Goal: Task Accomplishment & Management: Complete application form

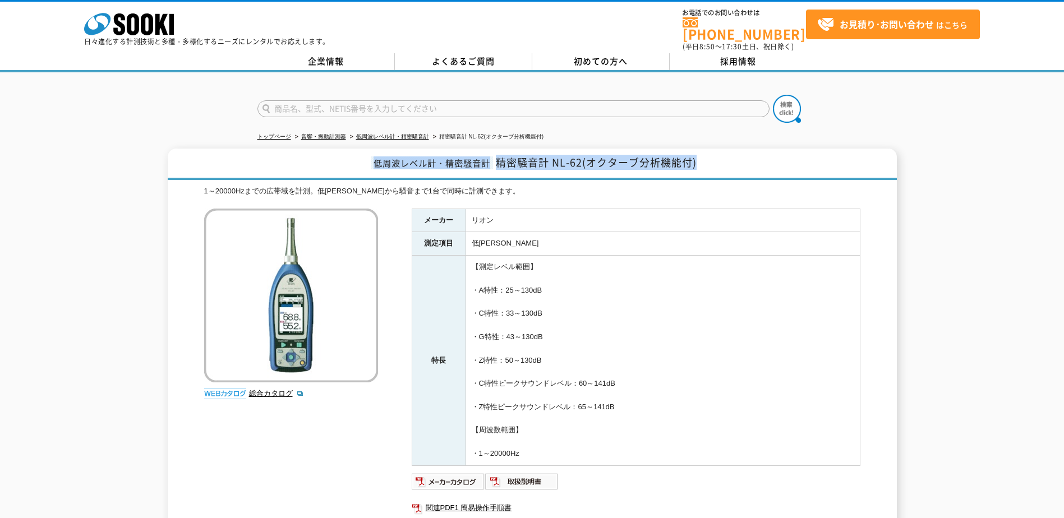
drag, startPoint x: 374, startPoint y: 156, endPoint x: 713, endPoint y: 153, distance: 339.3
click at [713, 153] on h1 "低周波レベル計・精密騒音計 精密騒音計 NL-62(オクターブ分析機能付)" at bounding box center [532, 164] width 729 height 31
drag, startPoint x: 713, startPoint y: 153, endPoint x: 603, endPoint y: 238, distance: 138.3
click at [603, 238] on td "低周波音" at bounding box center [662, 244] width 394 height 24
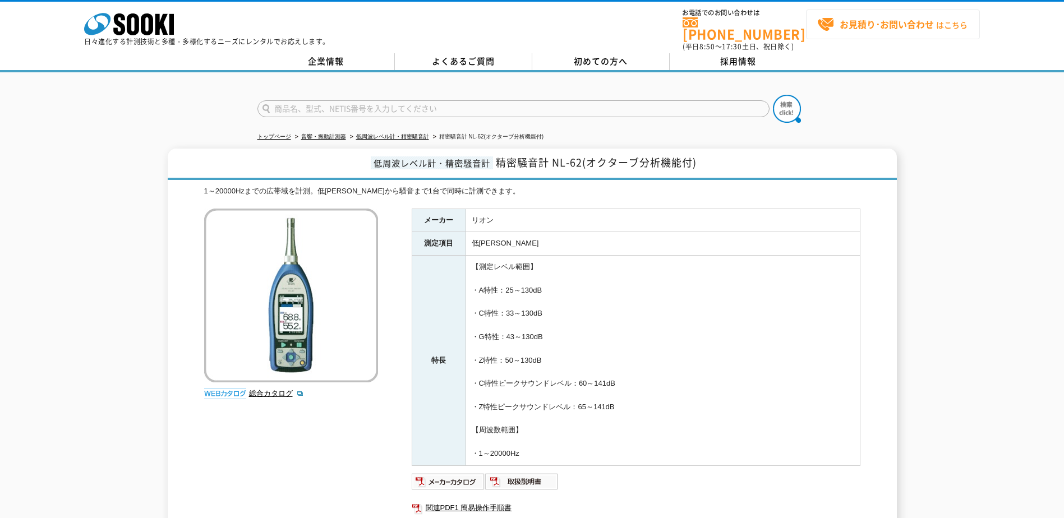
click at [898, 25] on strong "お見積り･お問い合わせ" at bounding box center [887, 23] width 94 height 13
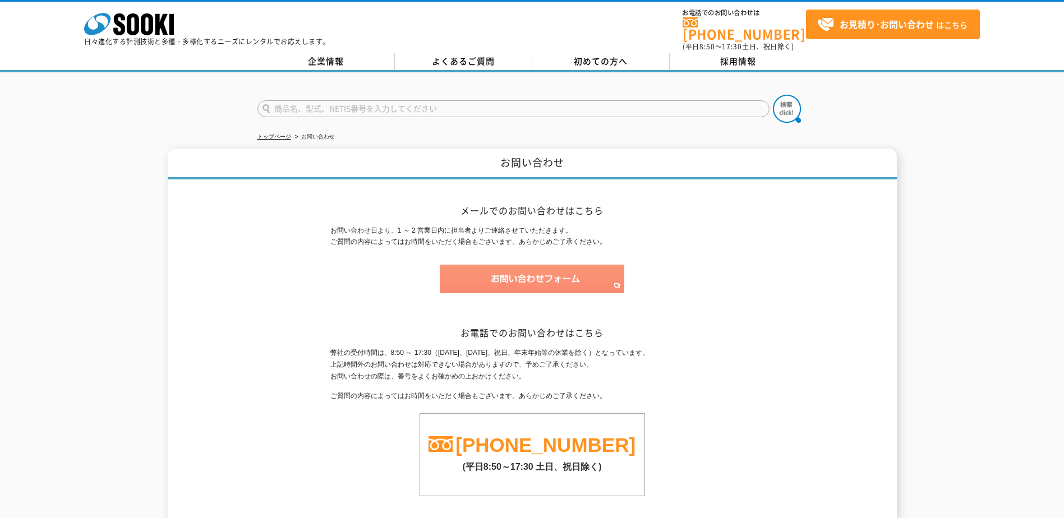
click at [529, 267] on img at bounding box center [532, 279] width 185 height 29
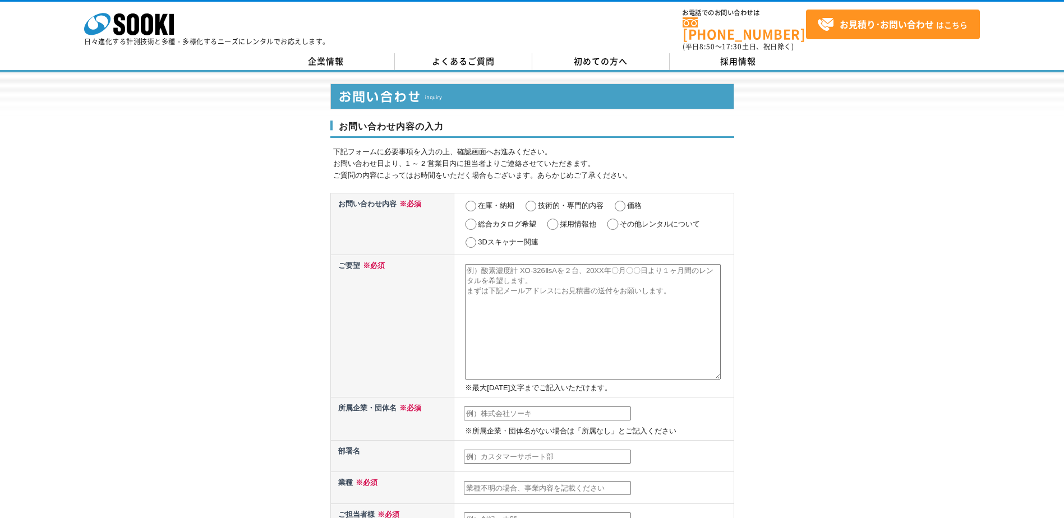
click at [612, 219] on input "その他レンタルについて" at bounding box center [613, 224] width 14 height 11
radio input "true"
click at [545, 280] on textarea at bounding box center [593, 322] width 256 height 116
type textarea "NL-62 8台、NX-42WR（メモリーカード32G）　8台を9/26～10/3までの期間レンタルの見積もり依頼"
click at [532, 407] on input "text" at bounding box center [547, 414] width 167 height 15
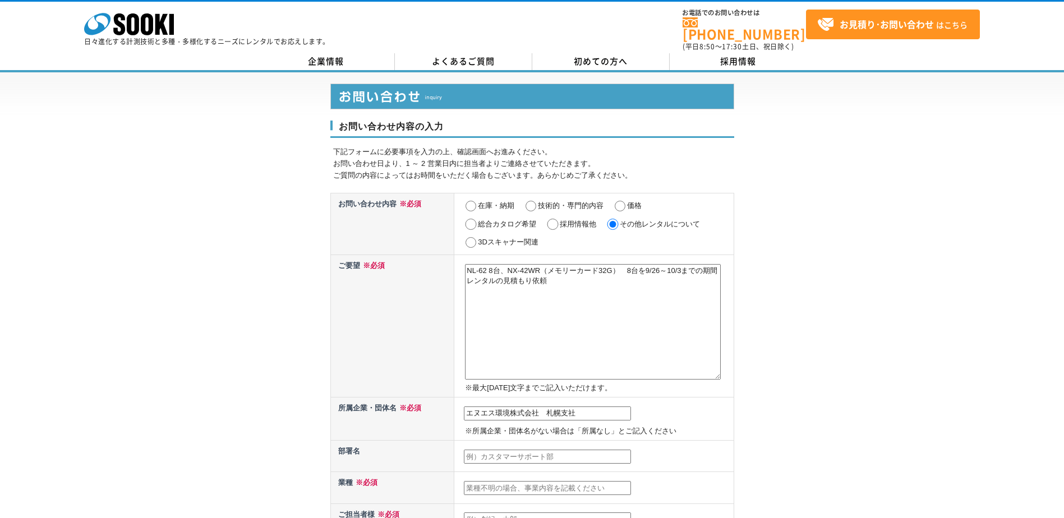
type input "エヌエス環境株式会社　札幌支社"
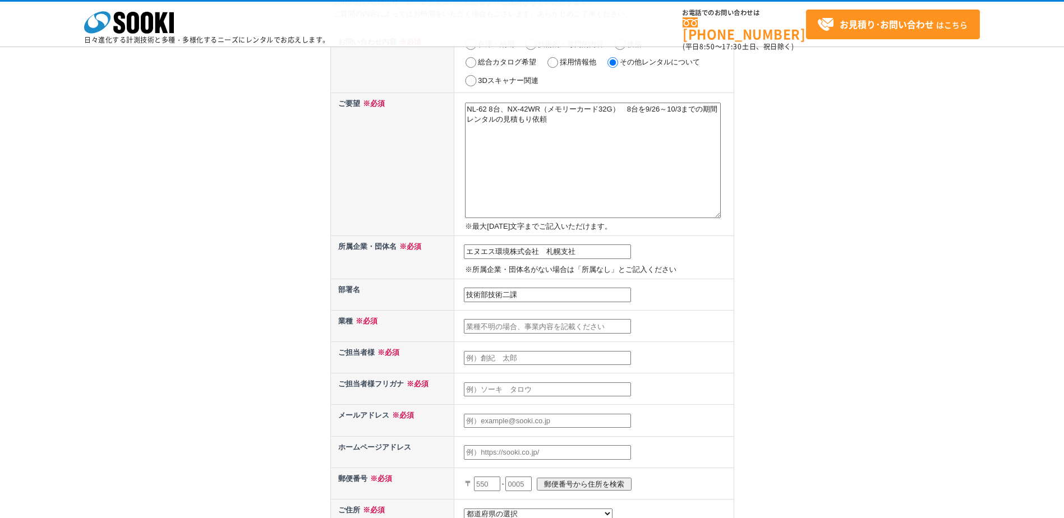
scroll to position [112, 0]
type input "技術部技術二課"
click at [533, 324] on input "text" at bounding box center [547, 324] width 167 height 15
type input "環境測定"
click at [519, 349] on input "text" at bounding box center [547, 356] width 167 height 15
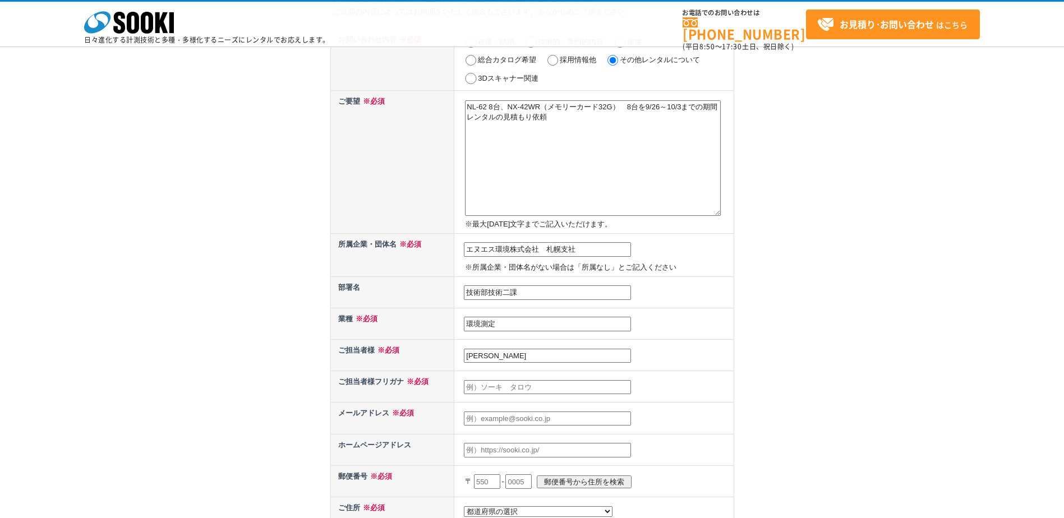
click at [483, 358] on input "村上洋太" at bounding box center [547, 356] width 167 height 15
type input "村上　洋太"
click at [479, 380] on input "text" at bounding box center [547, 387] width 167 height 15
type input "ムラカミ　ヨウタ"
click at [740, 357] on div "お問い合わせ内容の入力 下記フォームに必要事項を入力の上、確認画面へお進みください。 お問い合わせ日より、1 ～ 2 営業日内に担当者よりご連絡させていただき…" at bounding box center [532, 340] width 1064 height 865
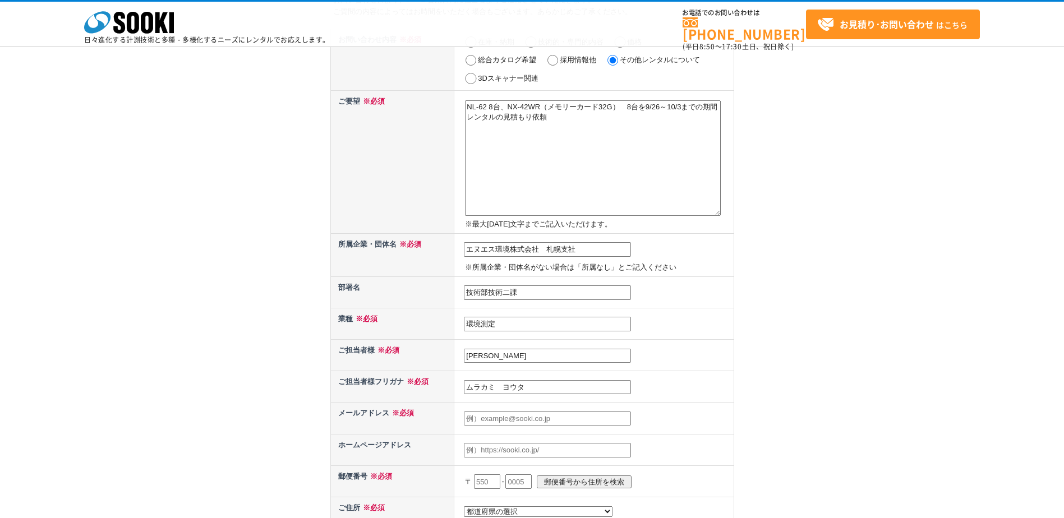
click at [552, 416] on input "text" at bounding box center [547, 419] width 167 height 15
type input "murakami-y@ns-kankyo.co.jp"
type input "003"
select select "1"
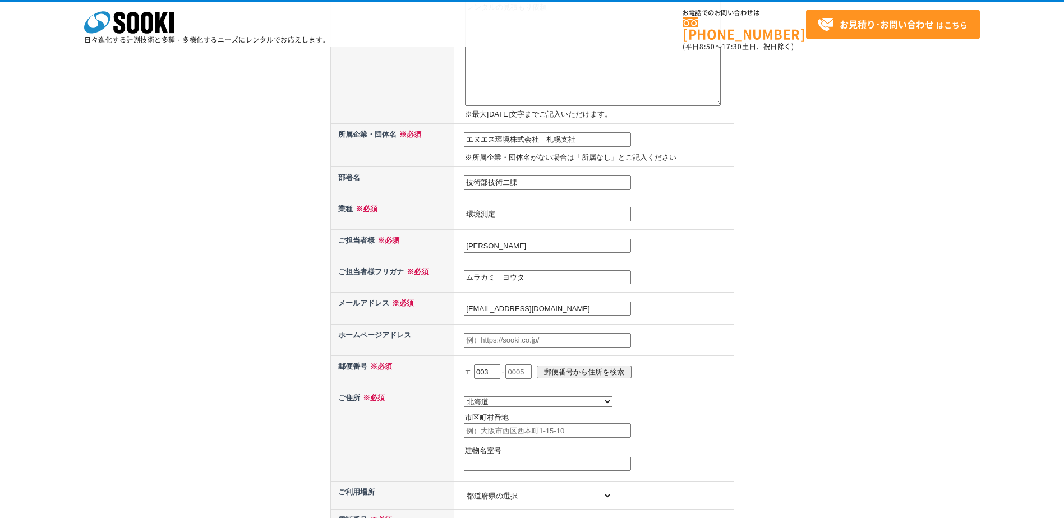
scroll to position [224, 0]
click at [525, 367] on input "text" at bounding box center [518, 369] width 26 height 15
type input "0831"
click at [604, 367] on input "郵便番号から住所を検索" at bounding box center [584, 369] width 95 height 13
type input "札幌市白石区北郷一条"
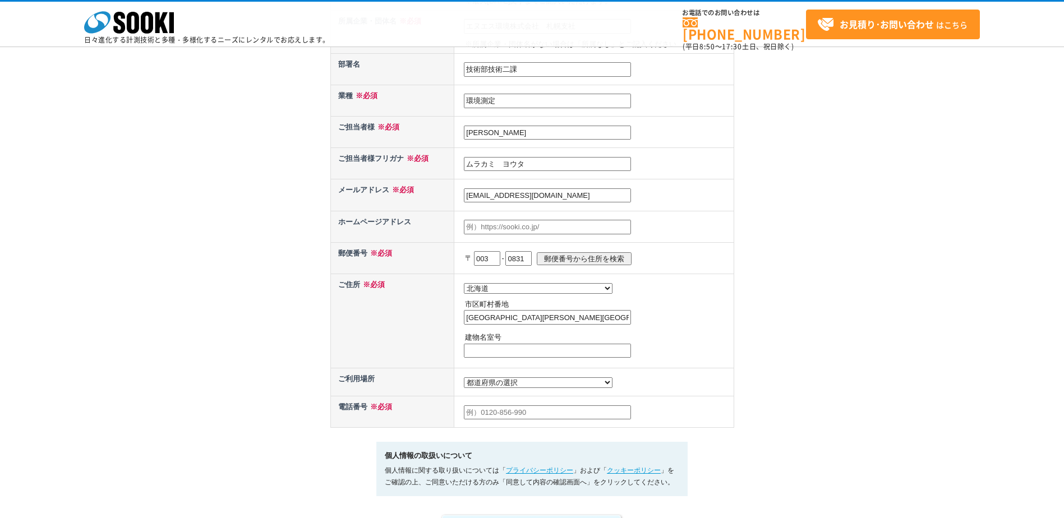
scroll to position [336, 0]
click at [514, 387] on select "都道府県の選択 利用場所未定 北海道 青森県 岩手県 宮城県 秋田県 山形県 福島県 茨城県 栃木県 群馬県 埼玉県 千葉県 東京都 神奈川県 新潟県 富山県…" at bounding box center [538, 381] width 149 height 11
select select "1"
click at [464, 379] on select "都道府県の選択 利用場所未定 北海道 青森県 岩手県 宮城県 秋田県 山形県 福島県 茨城県 栃木県 群馬県 埼玉県 千葉県 東京都 神奈川県 新潟県 富山県…" at bounding box center [538, 381] width 149 height 11
click at [518, 418] on input "text" at bounding box center [547, 411] width 167 height 15
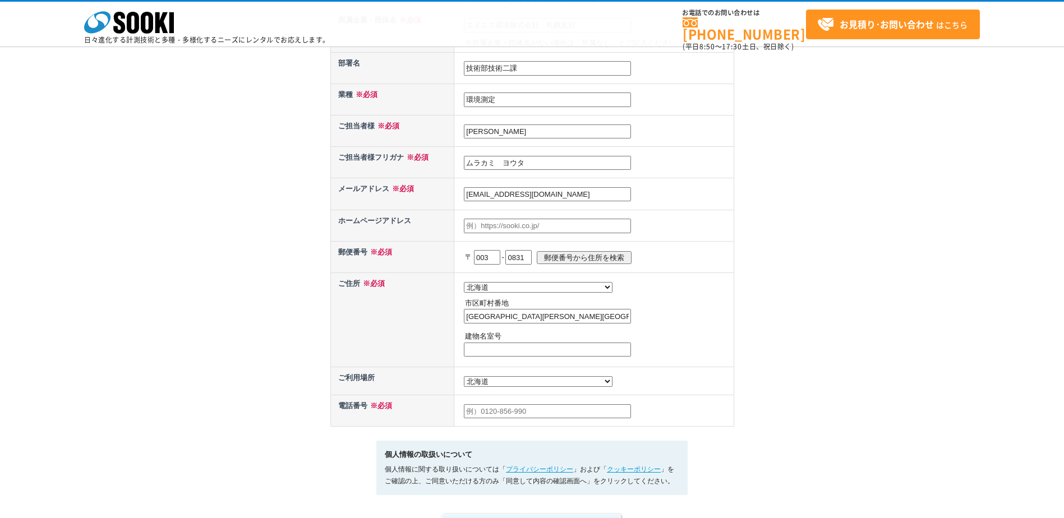
type input "011-376-1160"
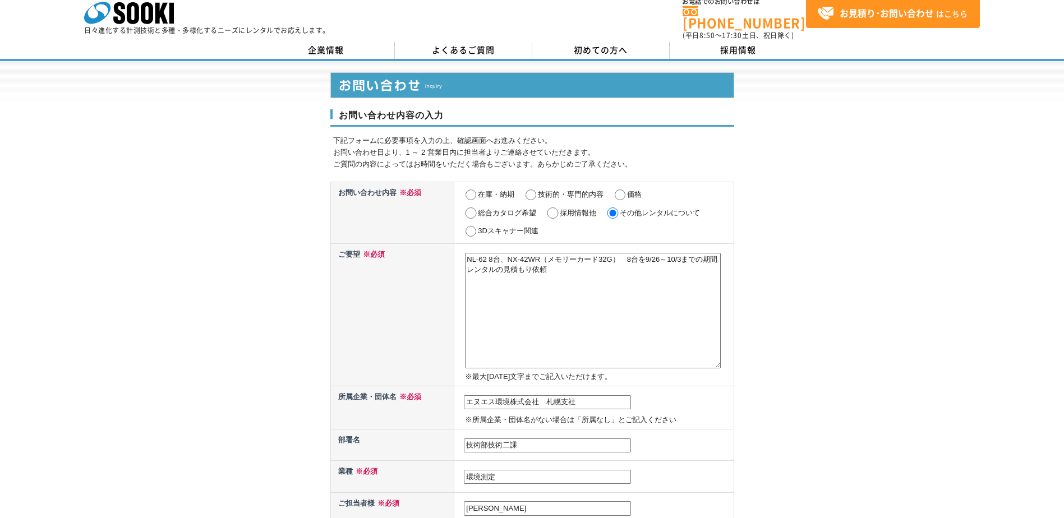
scroll to position [0, 0]
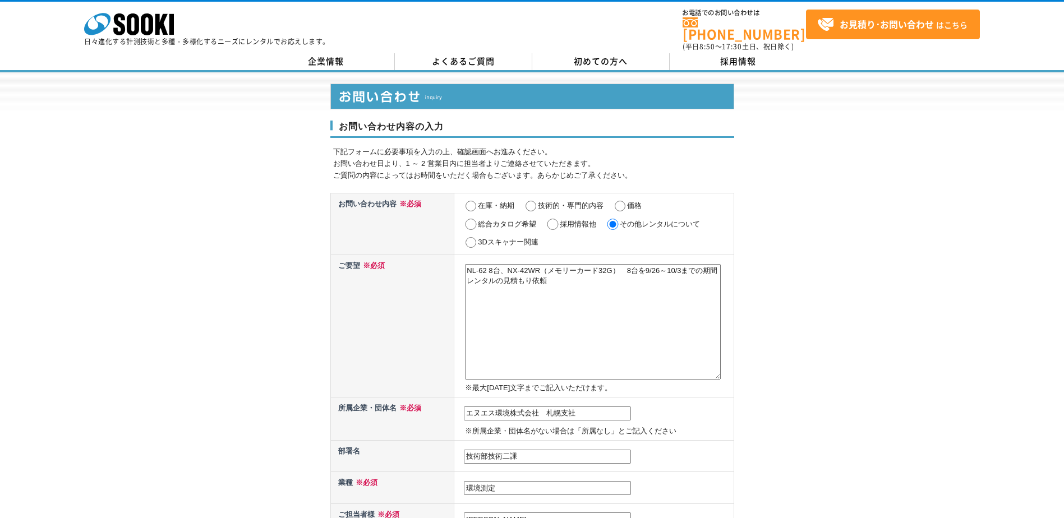
click at [847, 367] on div "お問い合わせ内容の入力 下記フォームに必要事項を入力の上、確認画面へお進みください。 お問い合わせ日より、1 ～ 2 営業日内に担当者よりご連絡させていただき…" at bounding box center [532, 504] width 1064 height 865
click at [469, 265] on textarea "NL-62 8台、NX-42WR（メモリーカード32G）　8台を9/26～10/3までの期間レンタルの見積もり依頼" at bounding box center [593, 322] width 256 height 116
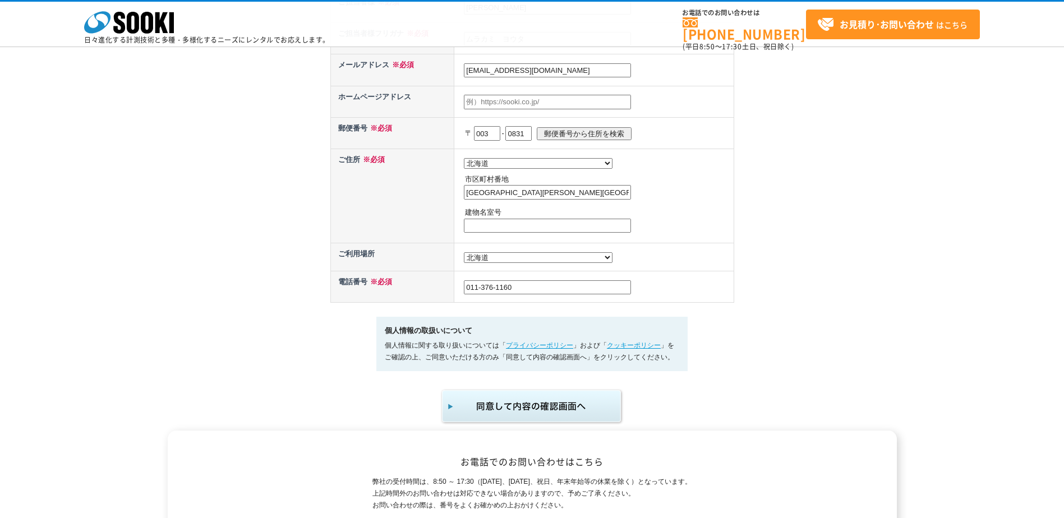
scroll to position [561, 0]
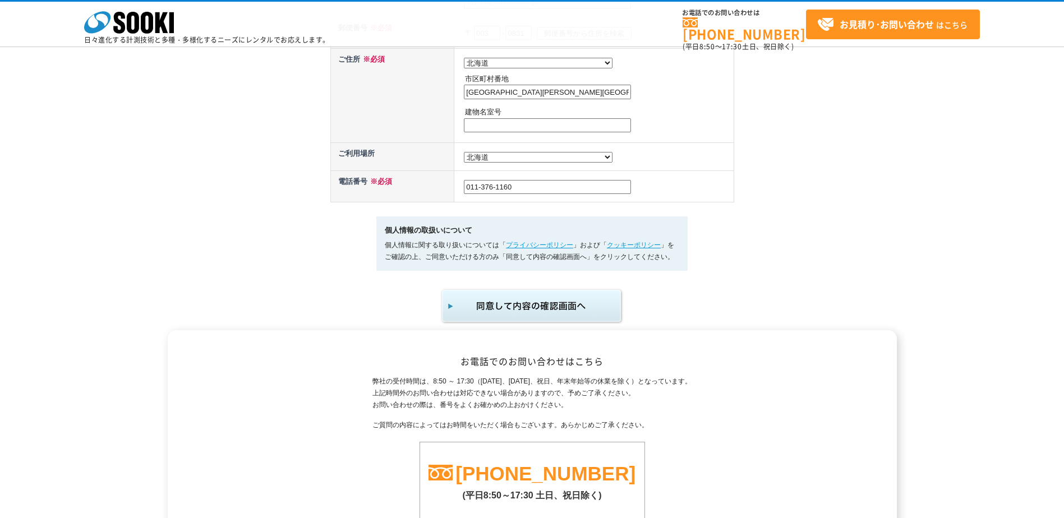
type textarea "リオン製　NL-62 8台、NX-42WR（メモリーカード32G）　8台を9/26～10/3までの期間レンタルの見積もり依頼"
click at [535, 313] on img "submit" at bounding box center [532, 306] width 184 height 37
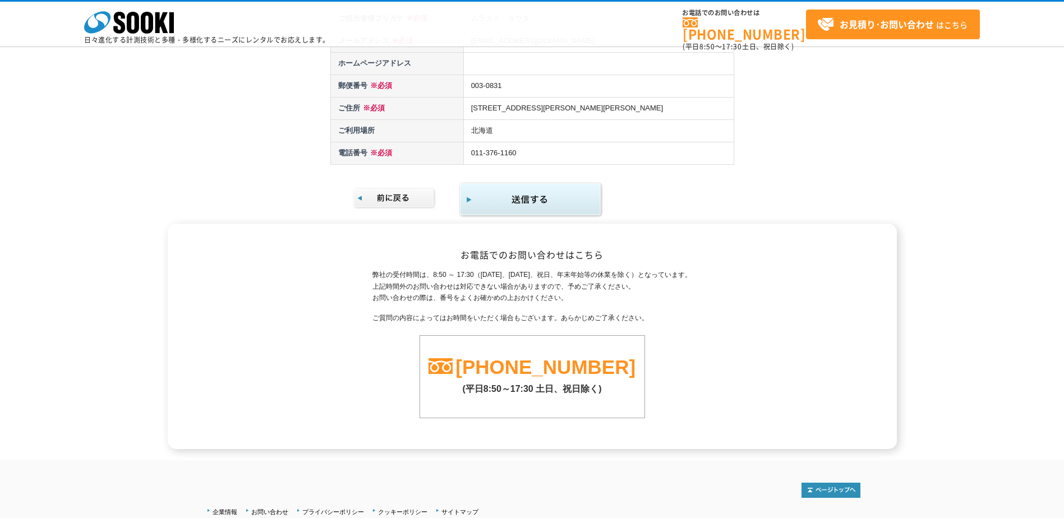
scroll to position [280, 0]
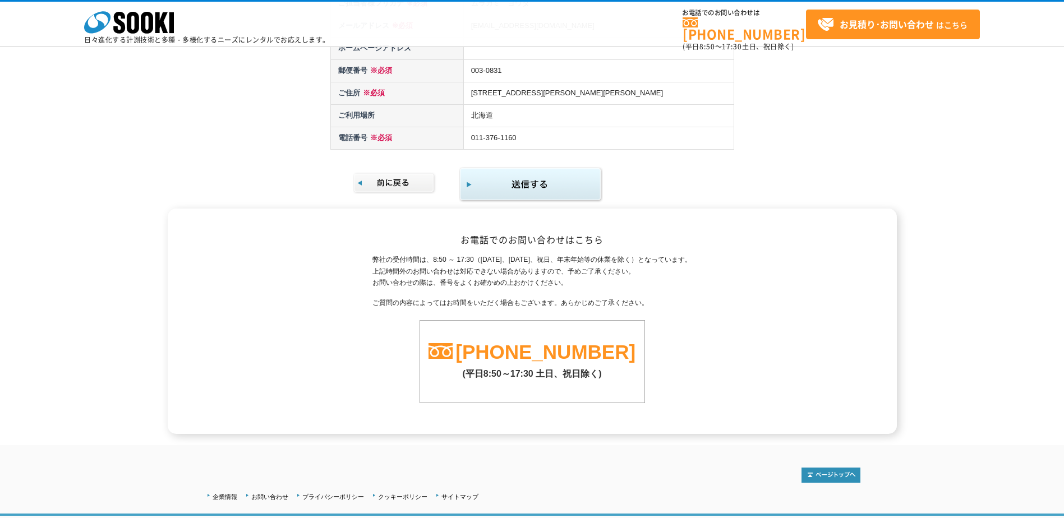
click at [531, 190] on img "submit" at bounding box center [531, 185] width 144 height 36
